Goal: Transaction & Acquisition: Obtain resource

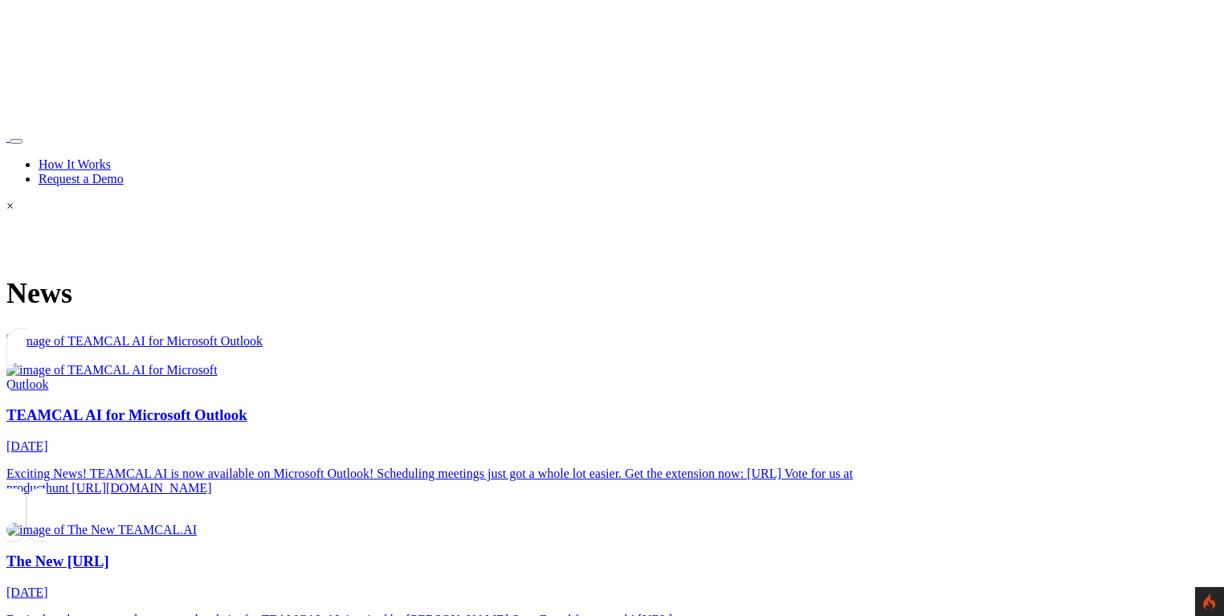
scroll to position [540, 0]
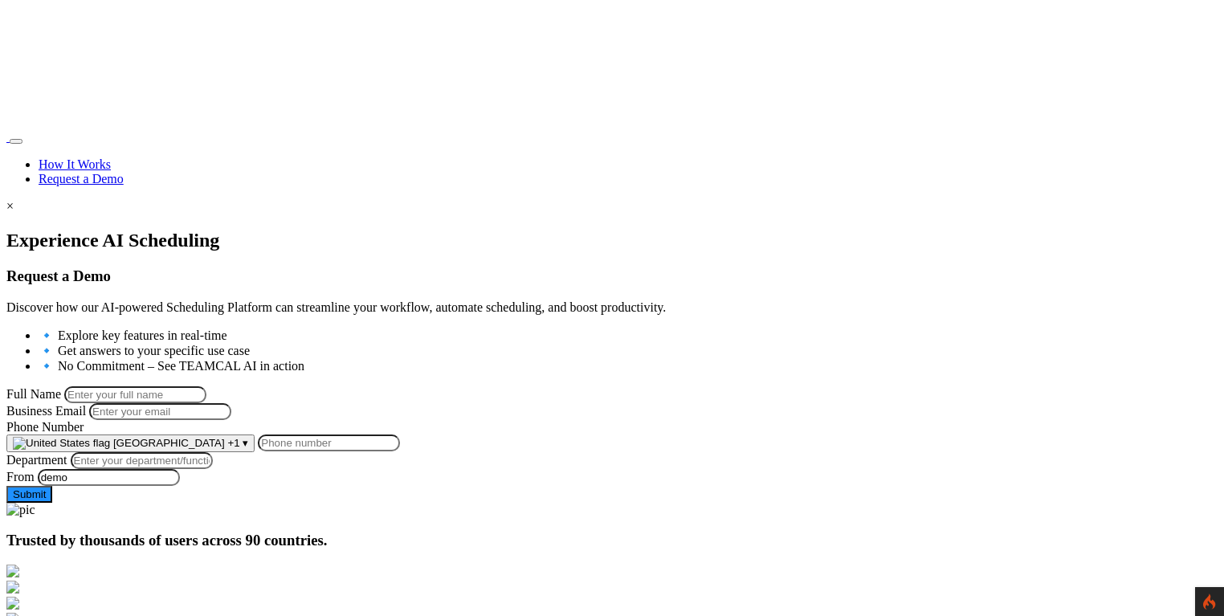
click at [231, 420] on input "Business Email" at bounding box center [160, 411] width 142 height 17
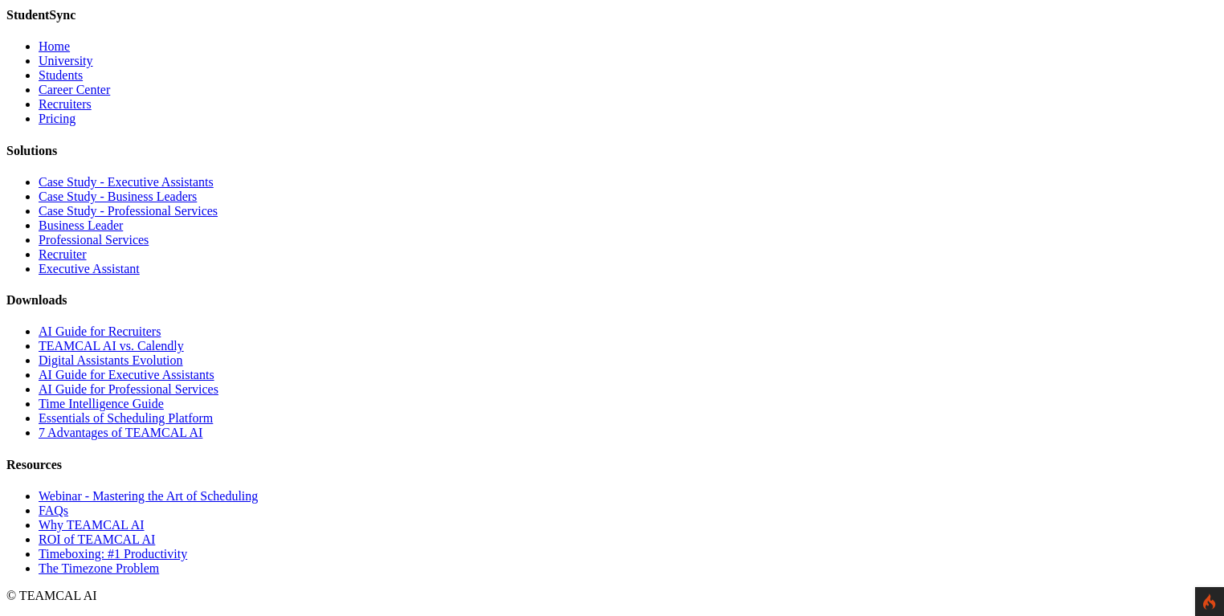
scroll to position [4788, 0]
